Goal: Navigation & Orientation: Find specific page/section

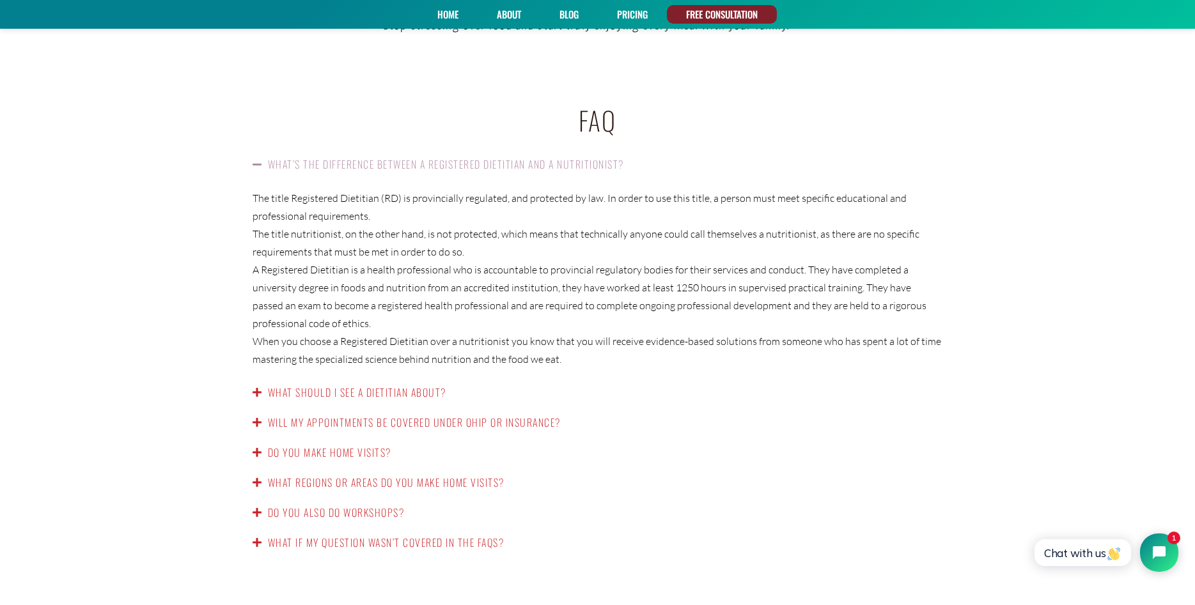
scroll to position [2141, 0]
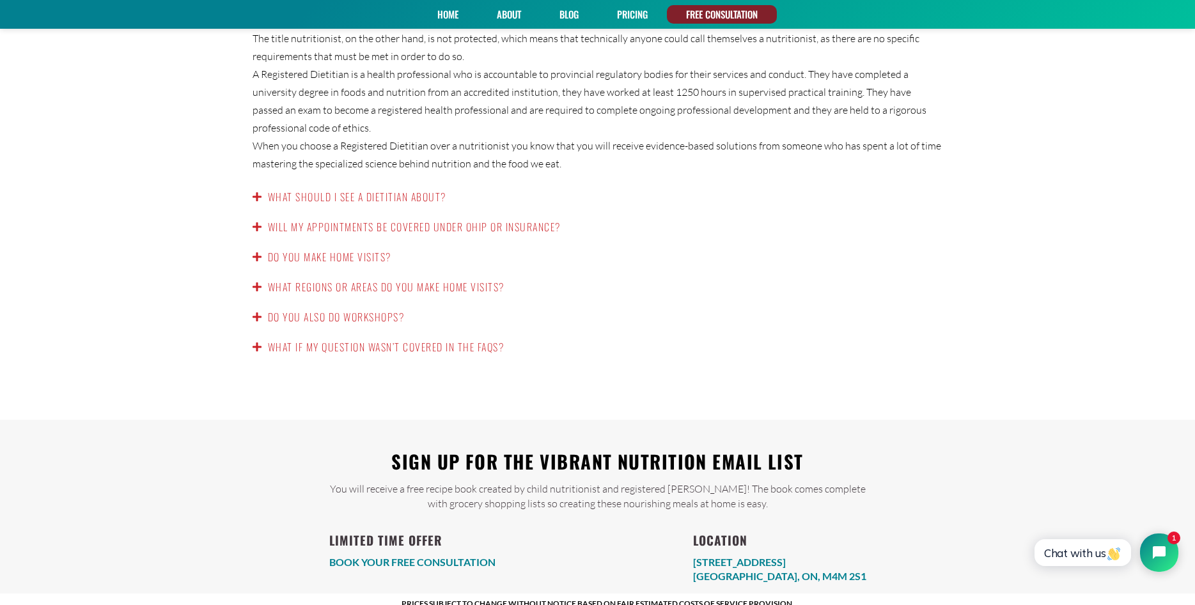
click at [355, 556] on link "BOOK YOUR FREE CONSULTATION" at bounding box center [412, 562] width 166 height 12
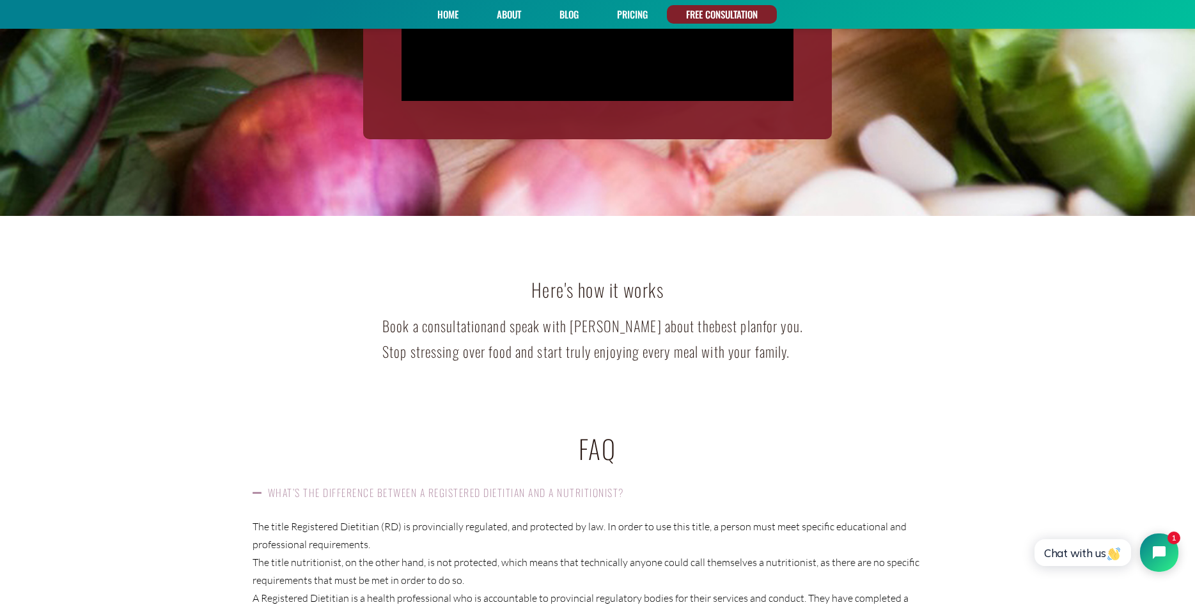
click at [497, 12] on link "About" at bounding box center [508, 14] width 33 height 19
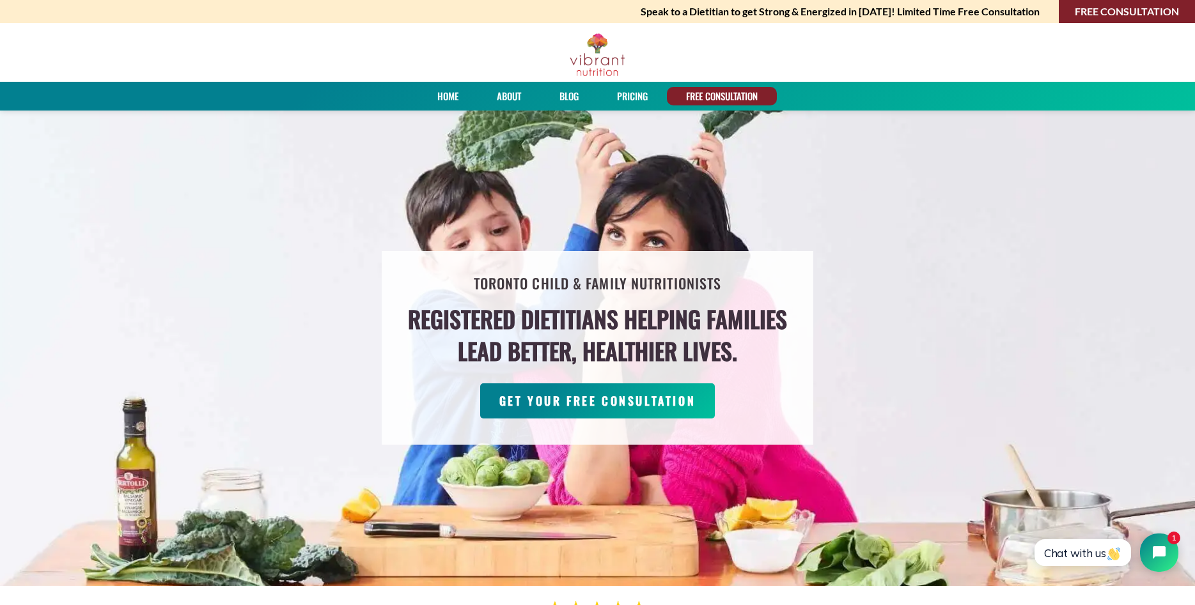
click at [493, 95] on link "About" at bounding box center [508, 96] width 33 height 19
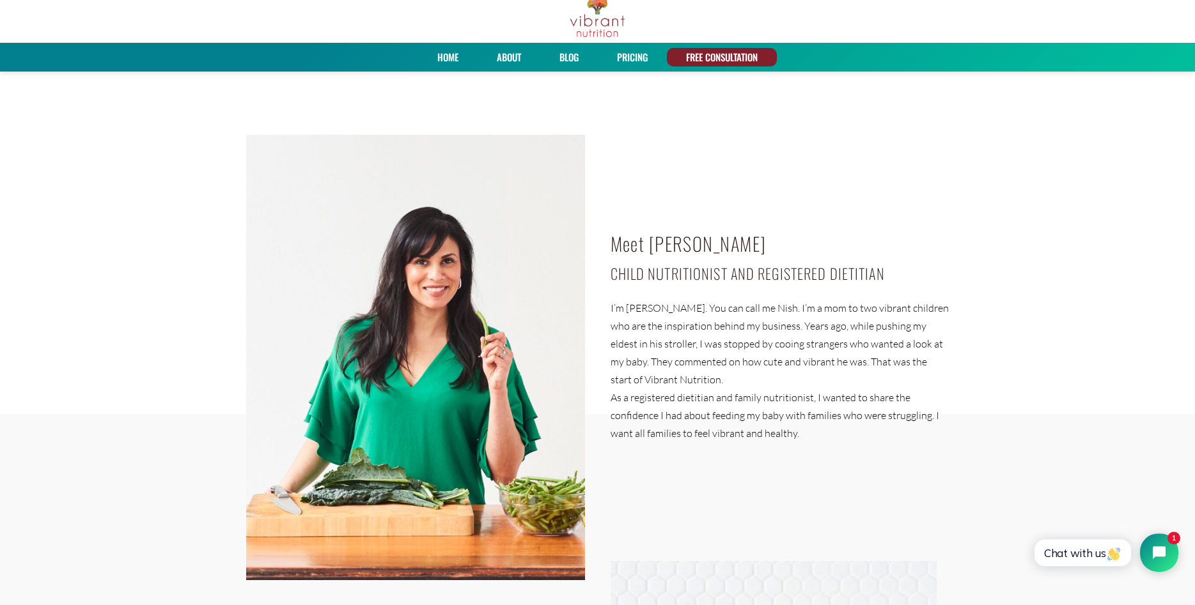
scroll to position [65, 0]
